Goal: Transaction & Acquisition: Book appointment/travel/reservation

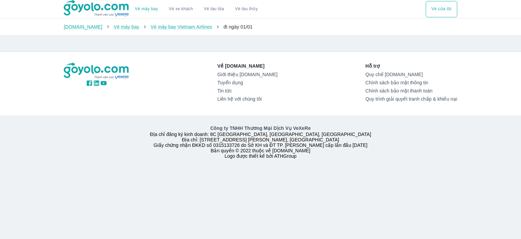
click at [224, 29] on span "đi ngày 01/01" at bounding box center [238, 26] width 29 height 5
click at [114, 28] on link "Vé máy bay" at bounding box center [126, 26] width 25 height 5
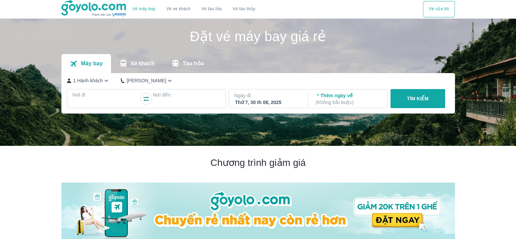
click at [98, 106] on div at bounding box center [106, 103] width 66 height 8
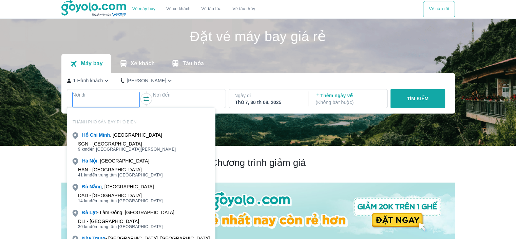
scroll to position [39, 0]
